Goal: Task Accomplishment & Management: Complete application form

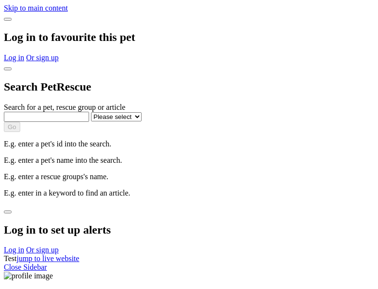
select select
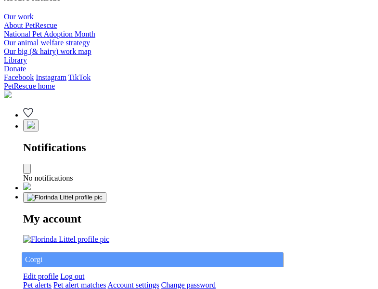
type input "Corgi"
select select "844268919"
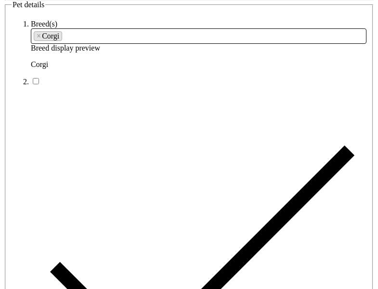
type input "phoenix22, Western Australia, 5253"
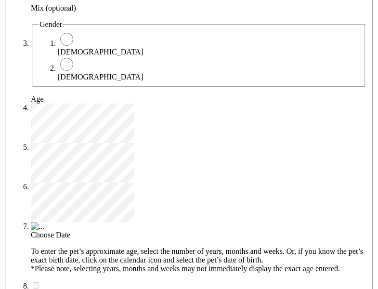
type input "14FEO934M45O193"
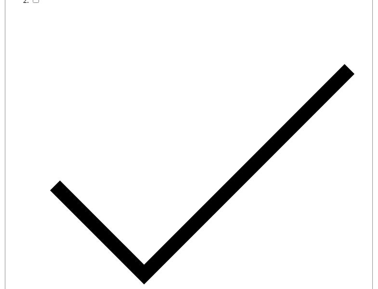
radio input "true"
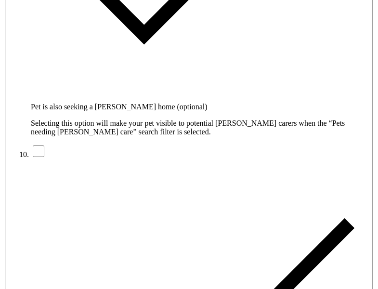
type input "Please wait..."
